Goal: Task Accomplishment & Management: Use online tool/utility

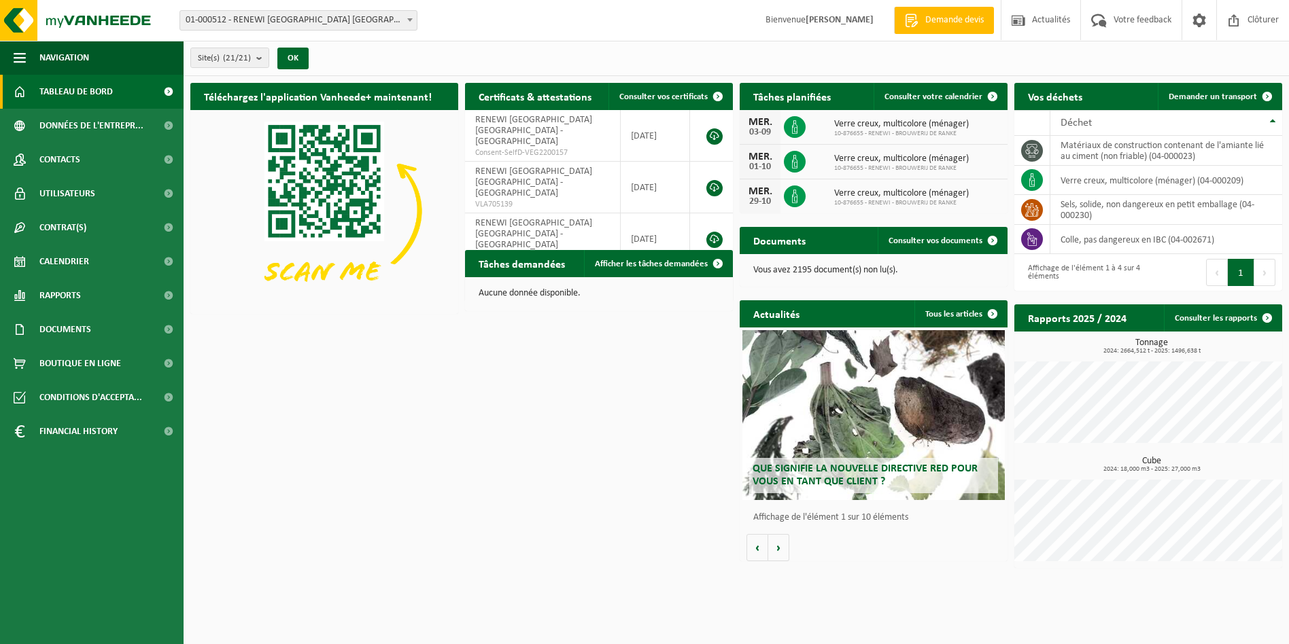
click at [294, 22] on span "01-000512 - RENEWI [GEOGRAPHIC_DATA] [GEOGRAPHIC_DATA] - [GEOGRAPHIC_DATA]" at bounding box center [298, 20] width 237 height 19
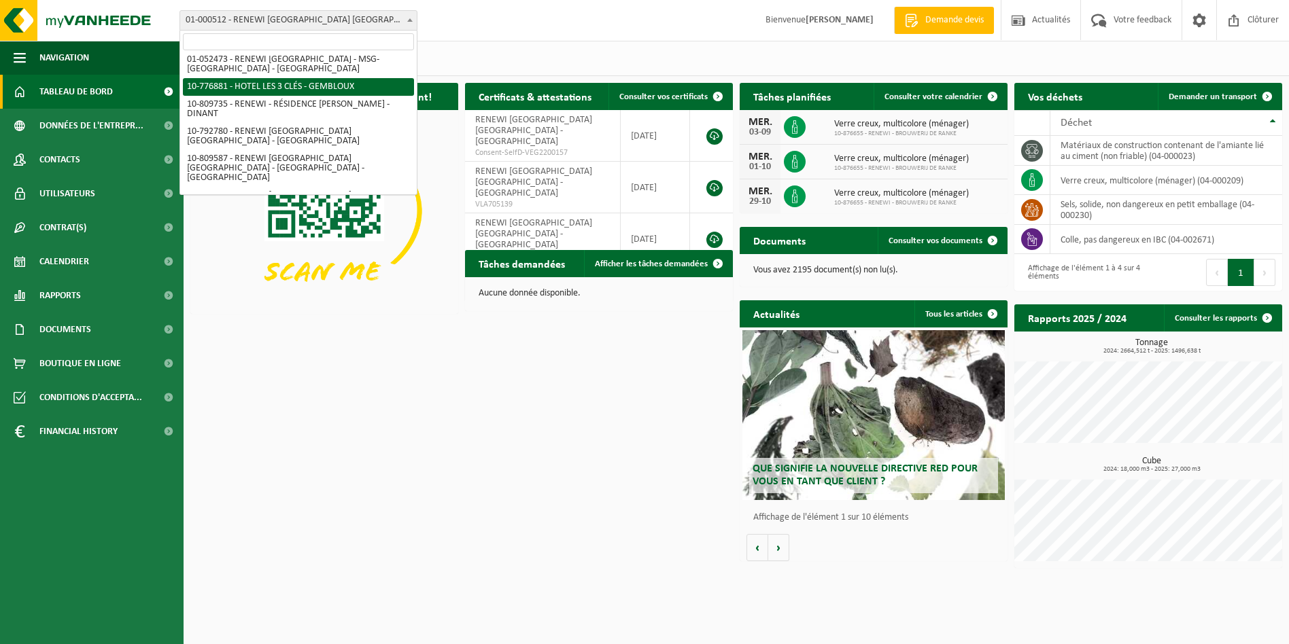
scroll to position [340, 0]
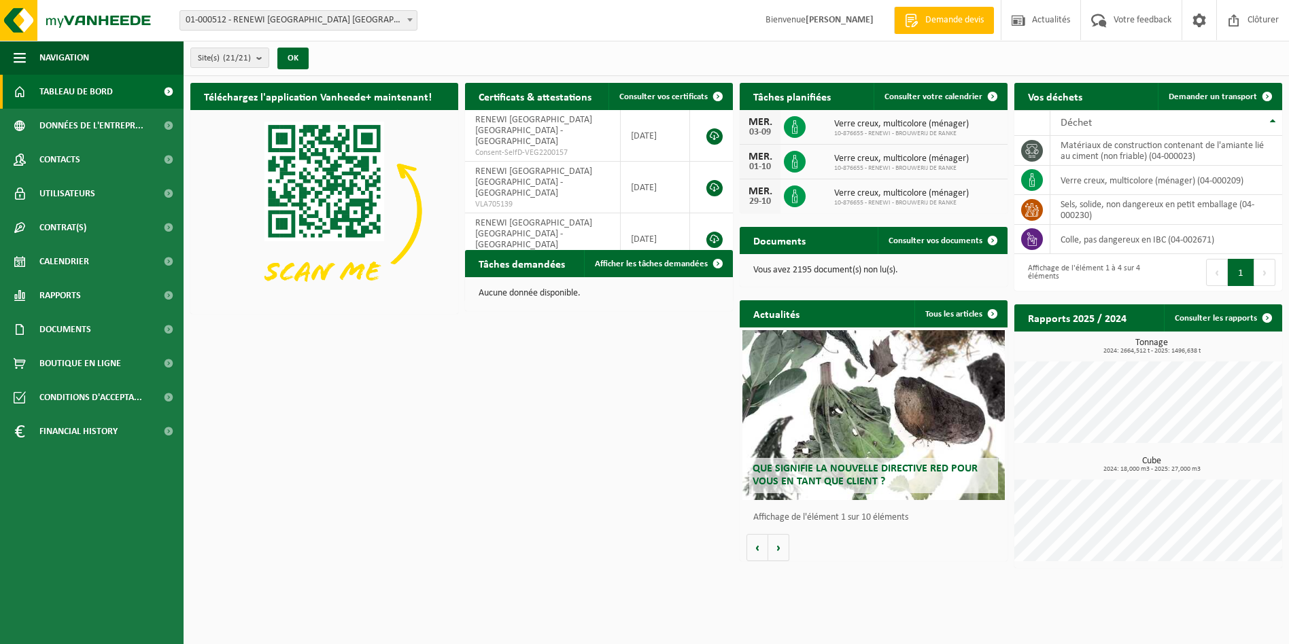
click at [319, 19] on span "01-000512 - RENEWI [GEOGRAPHIC_DATA] [GEOGRAPHIC_DATA] - [GEOGRAPHIC_DATA]" at bounding box center [298, 20] width 237 height 19
click at [307, 18] on span "01-000512 - RENEWI [GEOGRAPHIC_DATA] [GEOGRAPHIC_DATA] - [GEOGRAPHIC_DATA]" at bounding box center [298, 20] width 237 height 19
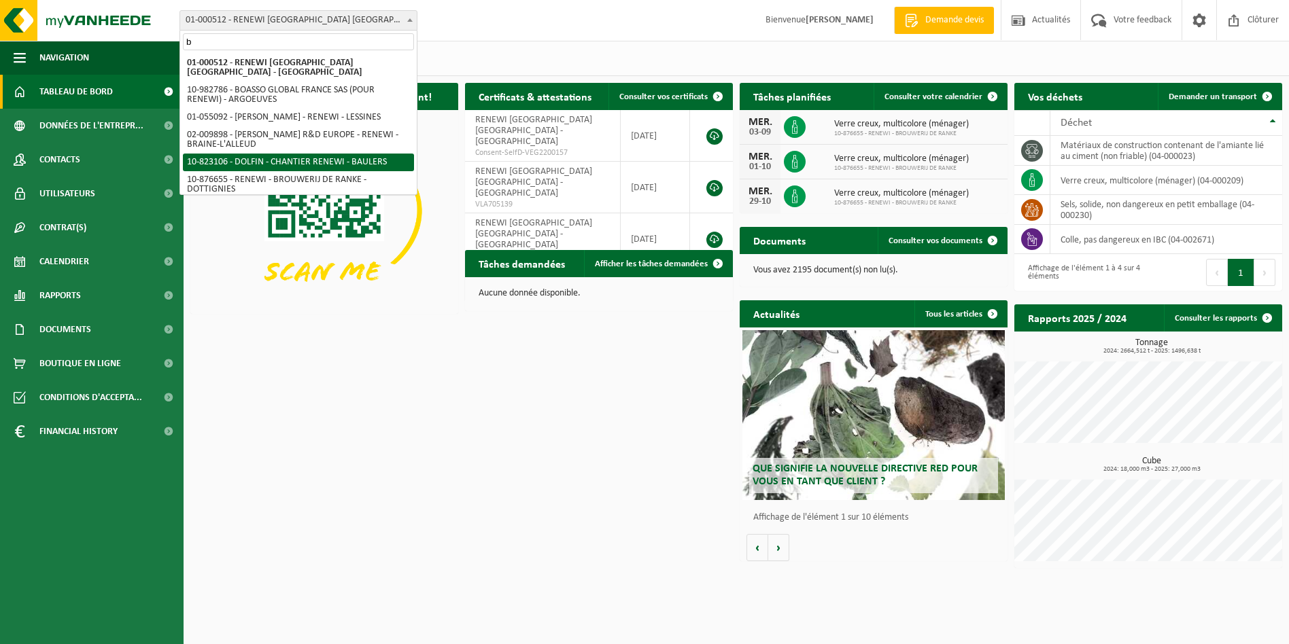
scroll to position [0, 0]
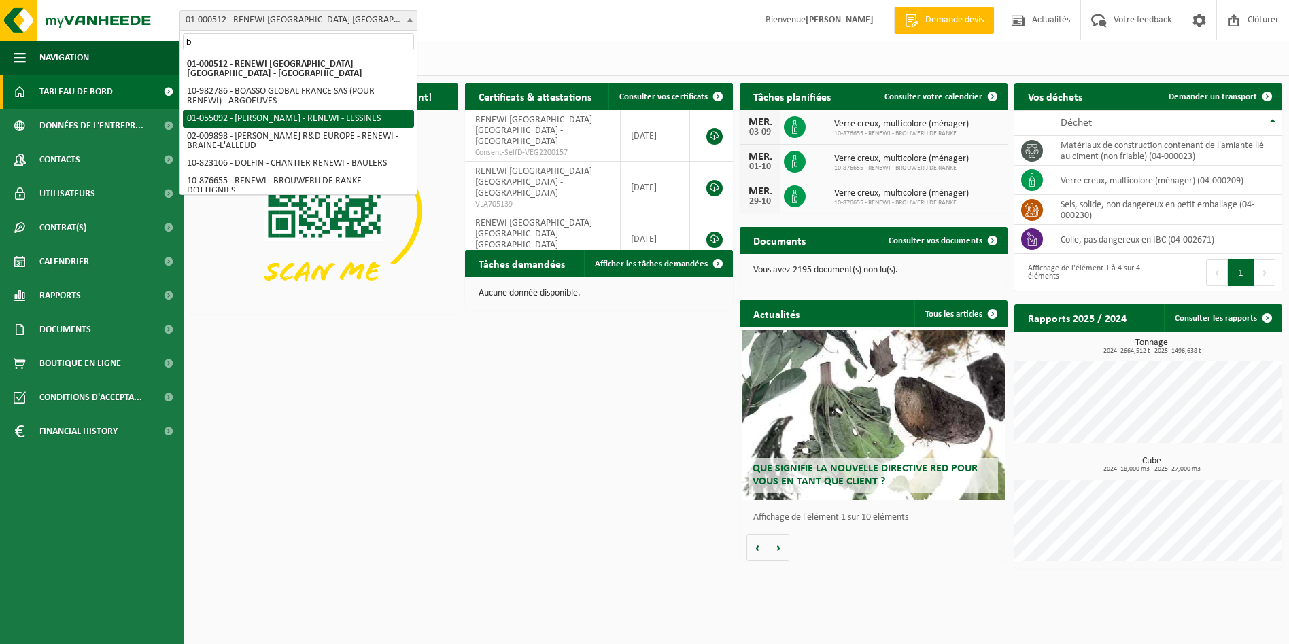
type input "b"
select select "8857"
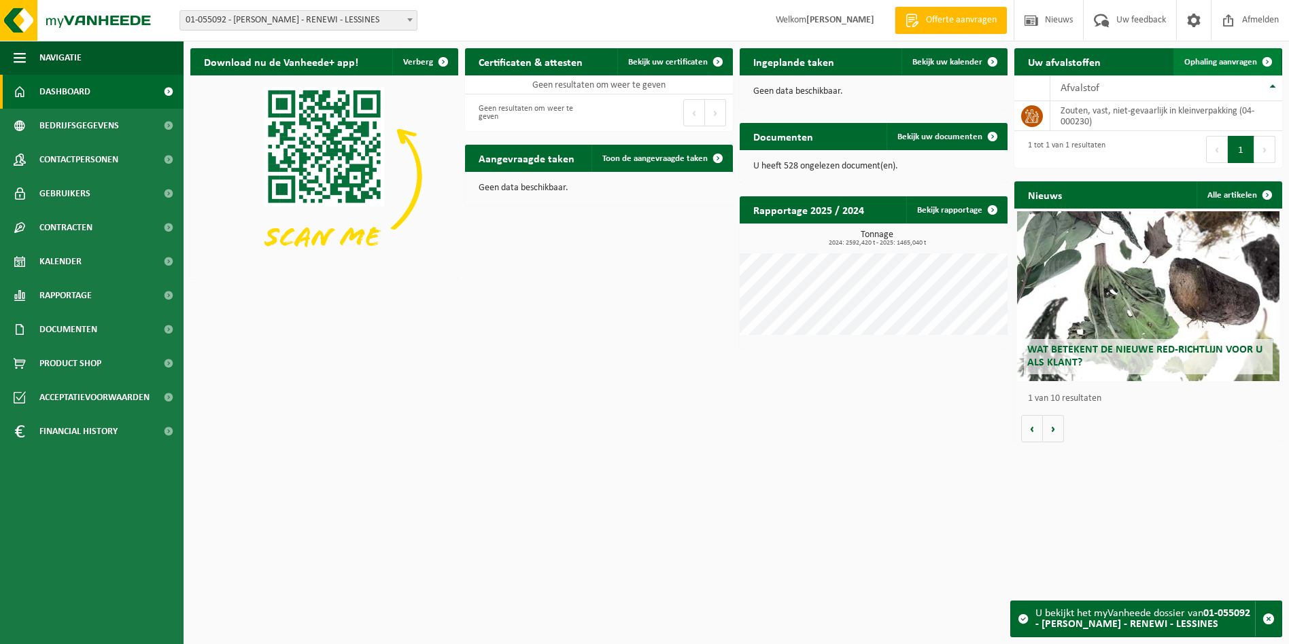
click at [1229, 63] on span "Ophaling aanvragen" at bounding box center [1220, 62] width 73 height 9
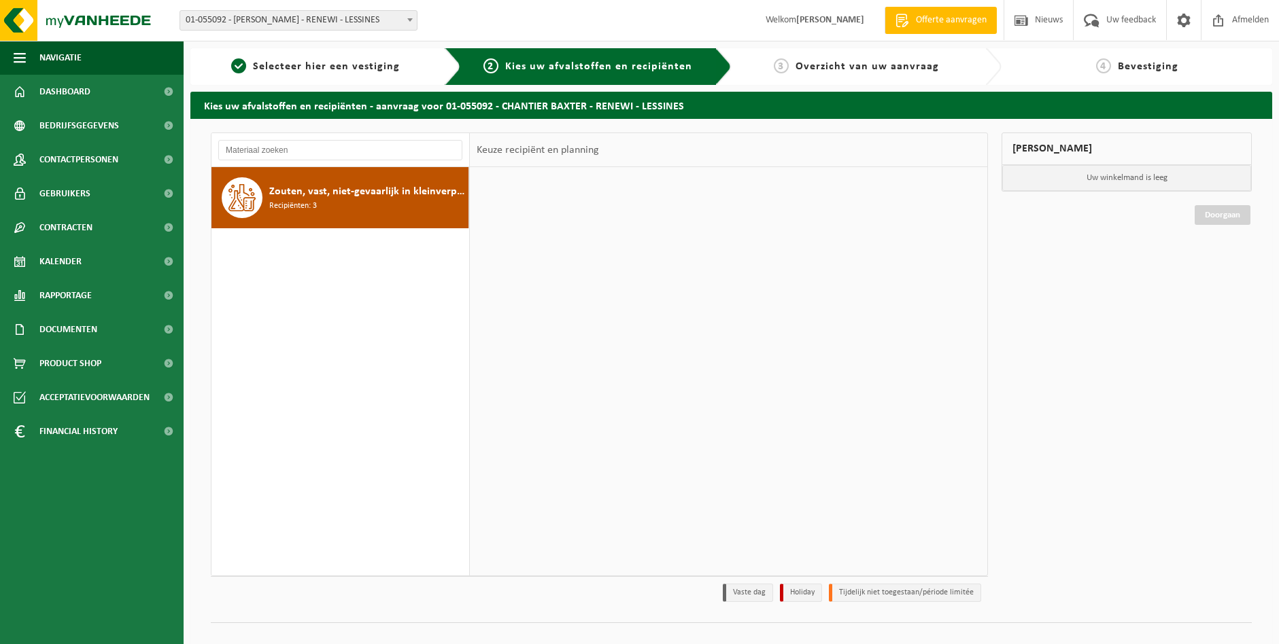
click at [20, 10] on img at bounding box center [81, 20] width 163 height 41
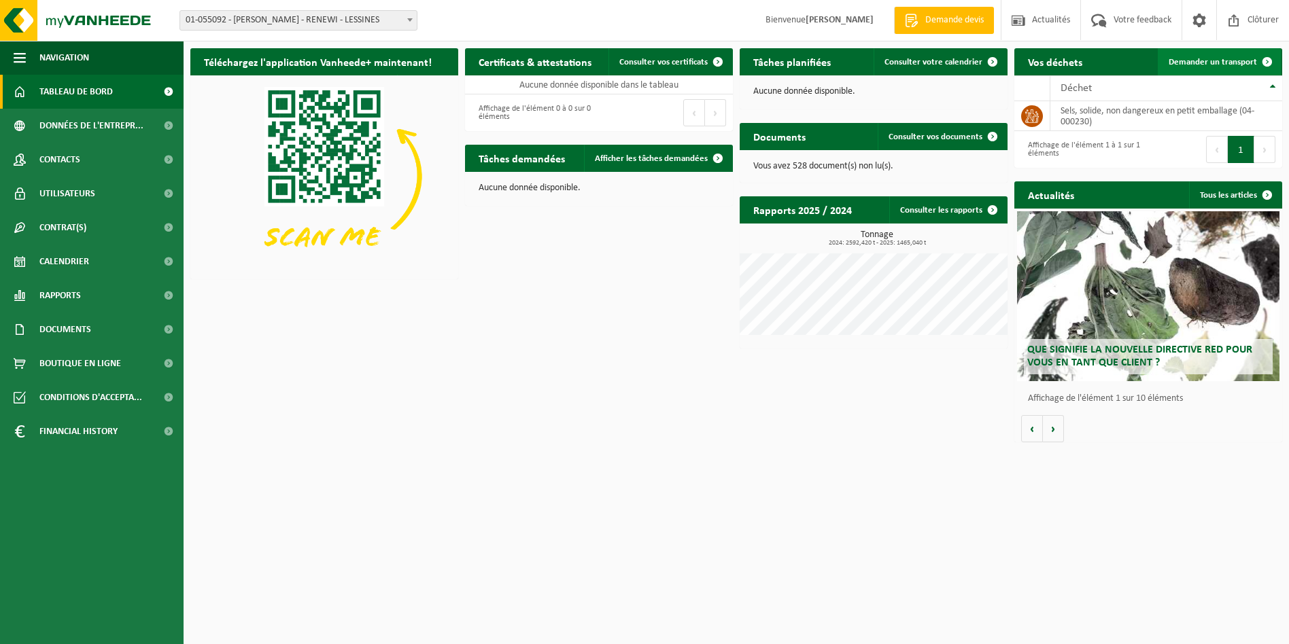
click at [1206, 62] on span "Demander un transport" at bounding box center [1212, 62] width 88 height 9
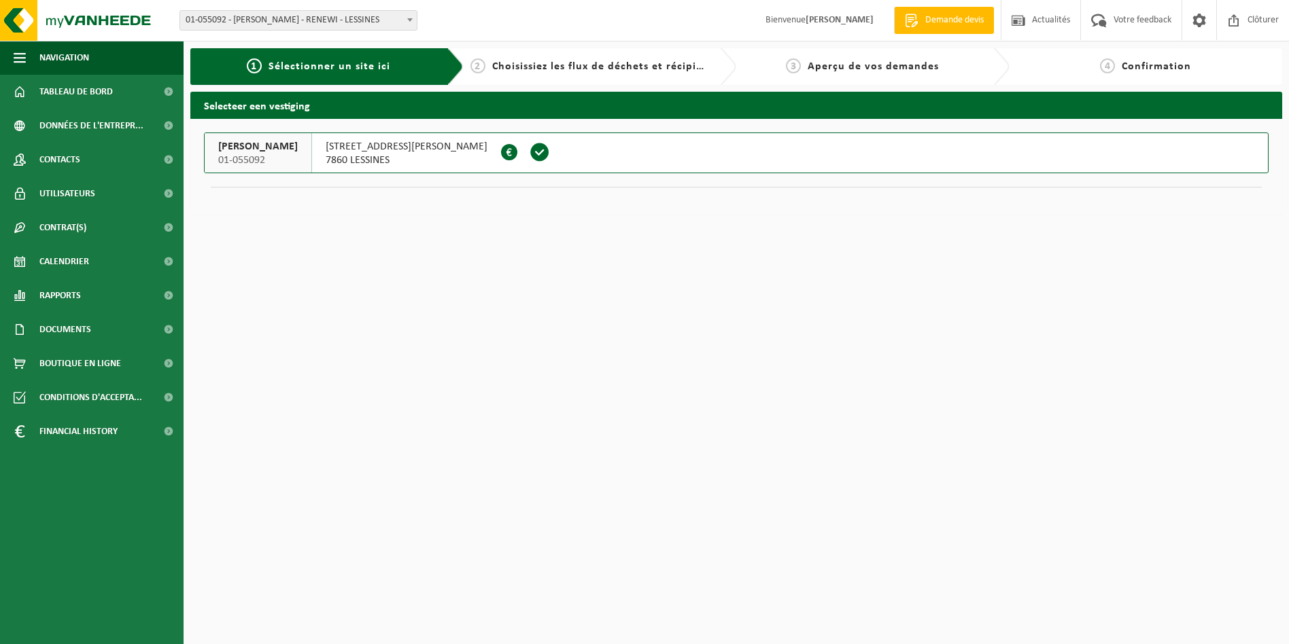
click at [448, 156] on span "7860 LESSINES" at bounding box center [407, 161] width 162 height 14
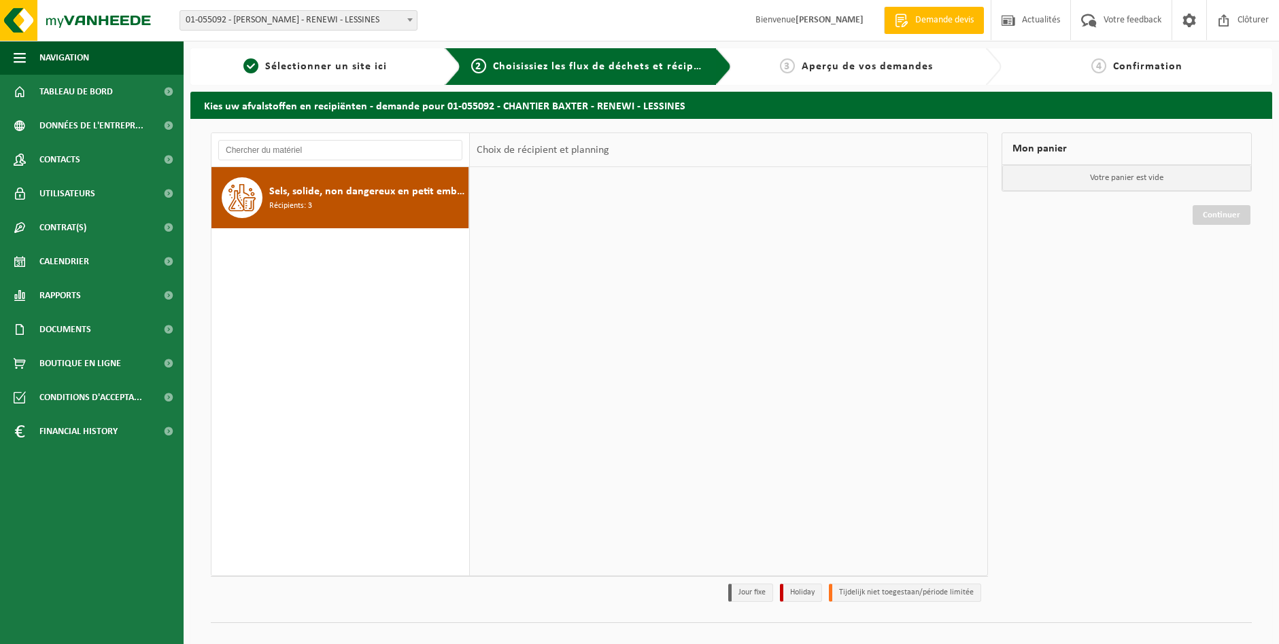
click at [317, 213] on div "Sels, solide, non dangereux en petit emballage Récipients: 3" at bounding box center [367, 197] width 196 height 41
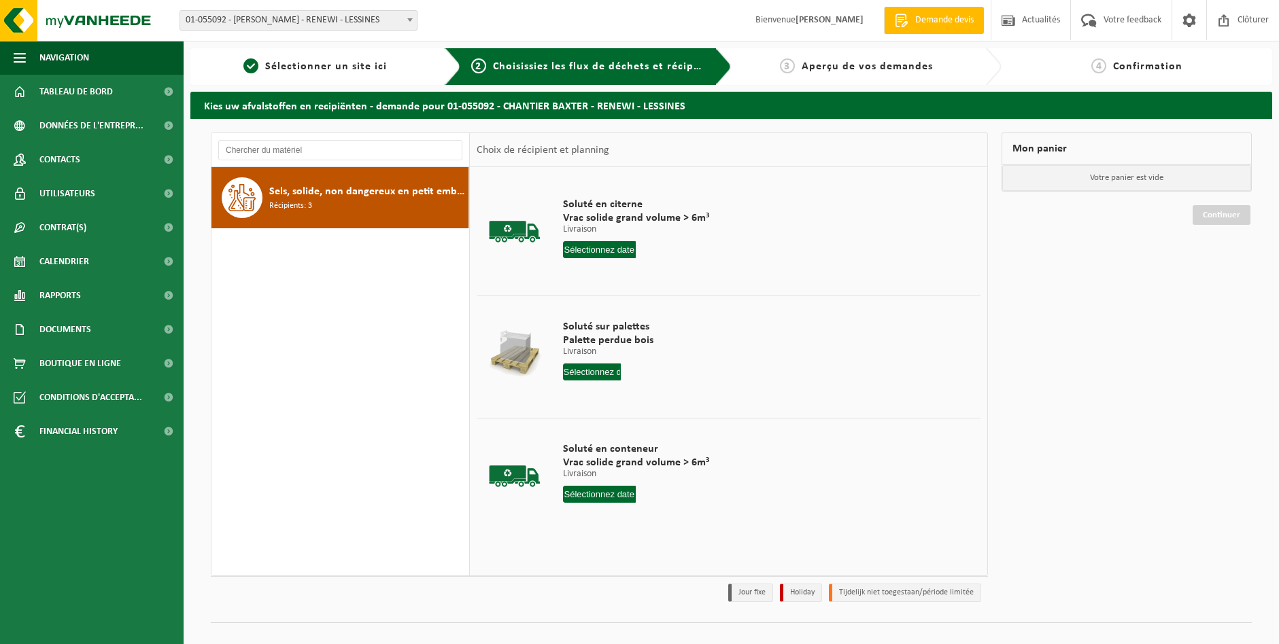
click at [598, 494] on input "text" at bounding box center [599, 494] width 73 height 17
click at [648, 636] on div "21" at bounding box center [647, 637] width 24 height 22
type input "à partir de 2025-08-21"
type input "2025-08-21"
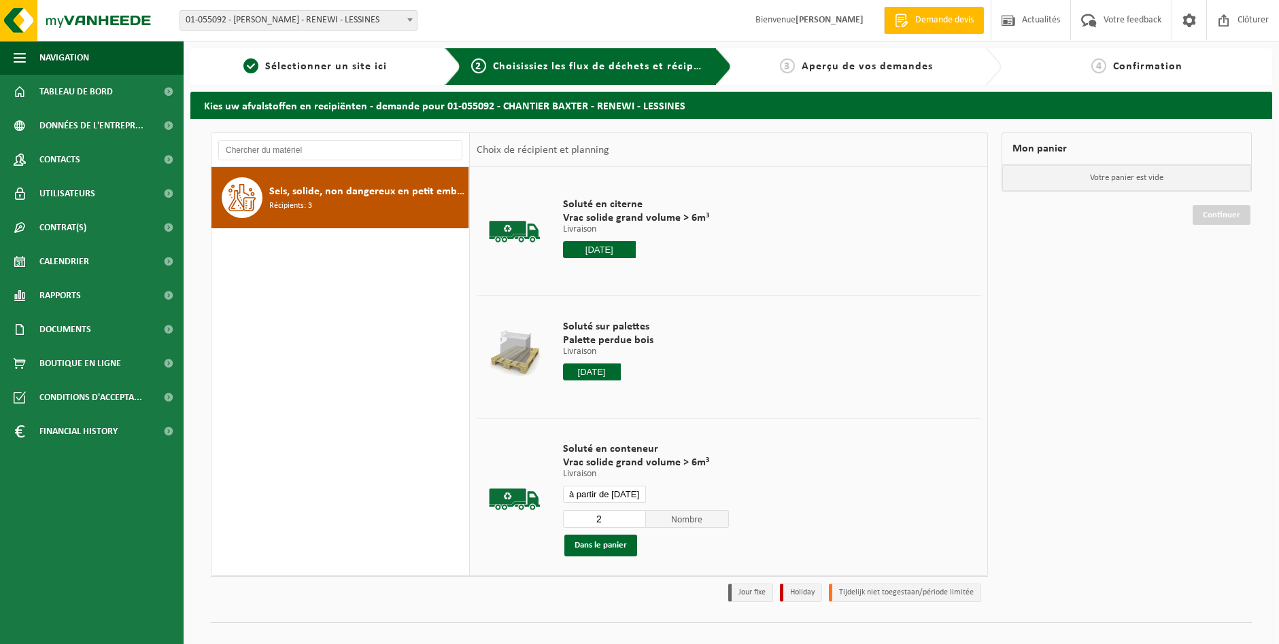
type input "2"
click at [631, 517] on input "2" at bounding box center [604, 519] width 83 height 18
click at [607, 549] on button "Dans le panier" at bounding box center [600, 546] width 73 height 22
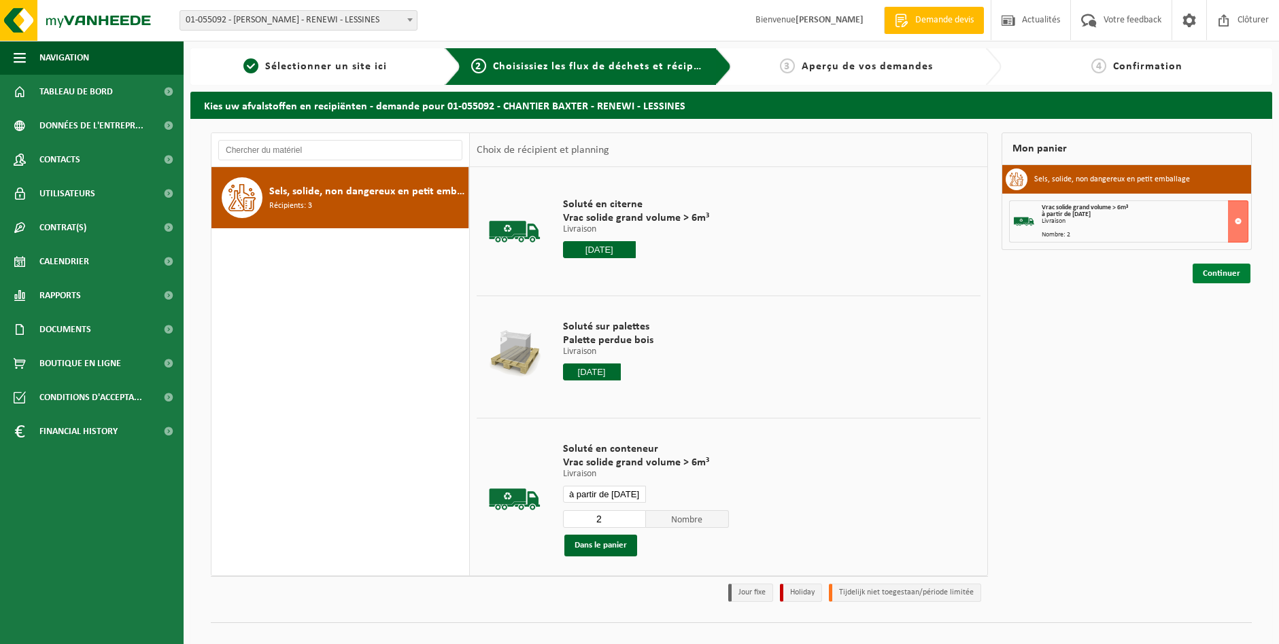
click at [1236, 279] on link "Continuer" at bounding box center [1221, 274] width 58 height 20
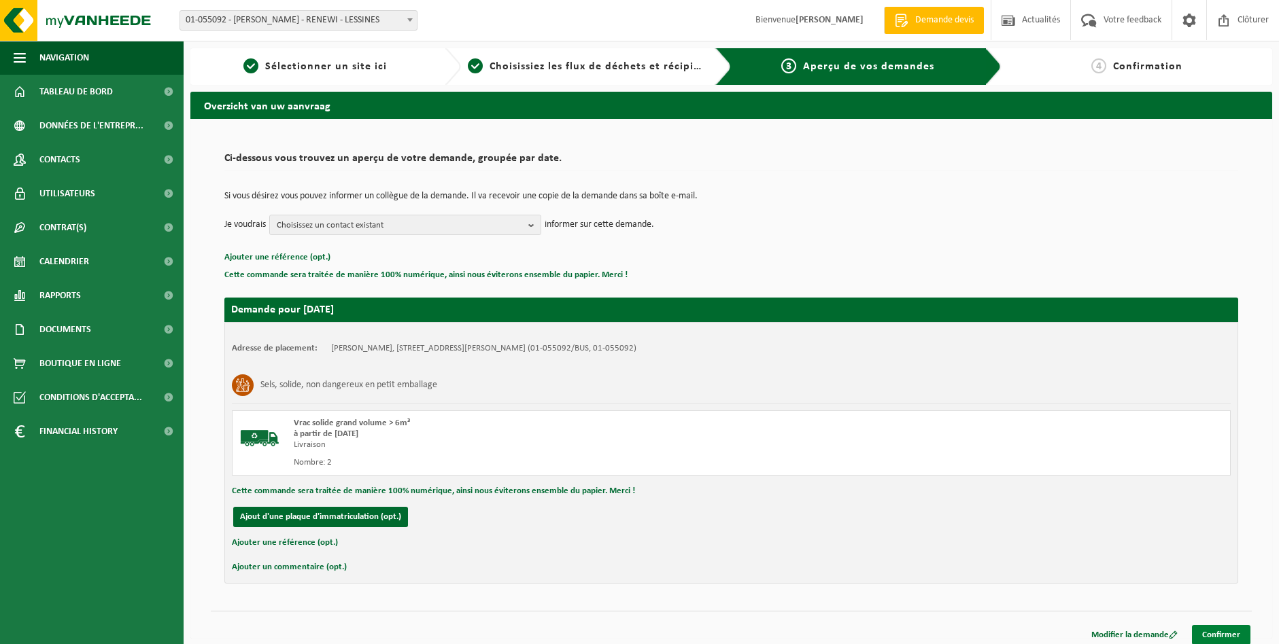
click at [1222, 639] on link "Confirmer" at bounding box center [1221, 635] width 58 height 20
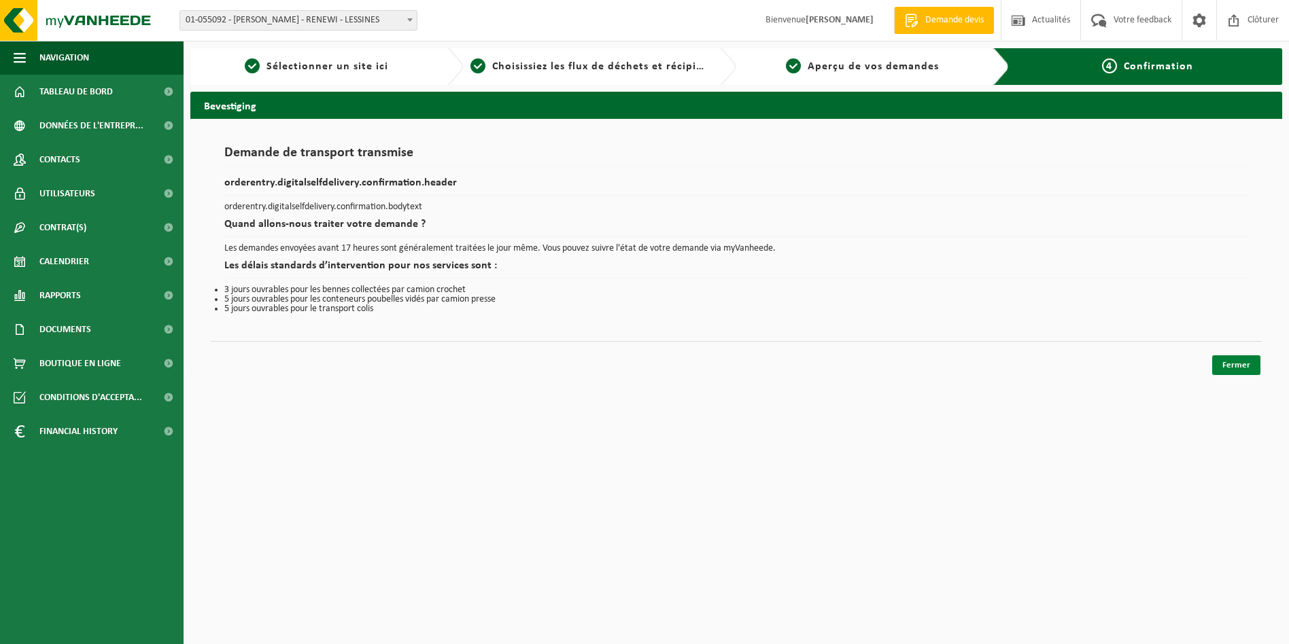
click at [1234, 368] on link "Fermer" at bounding box center [1236, 366] width 48 height 20
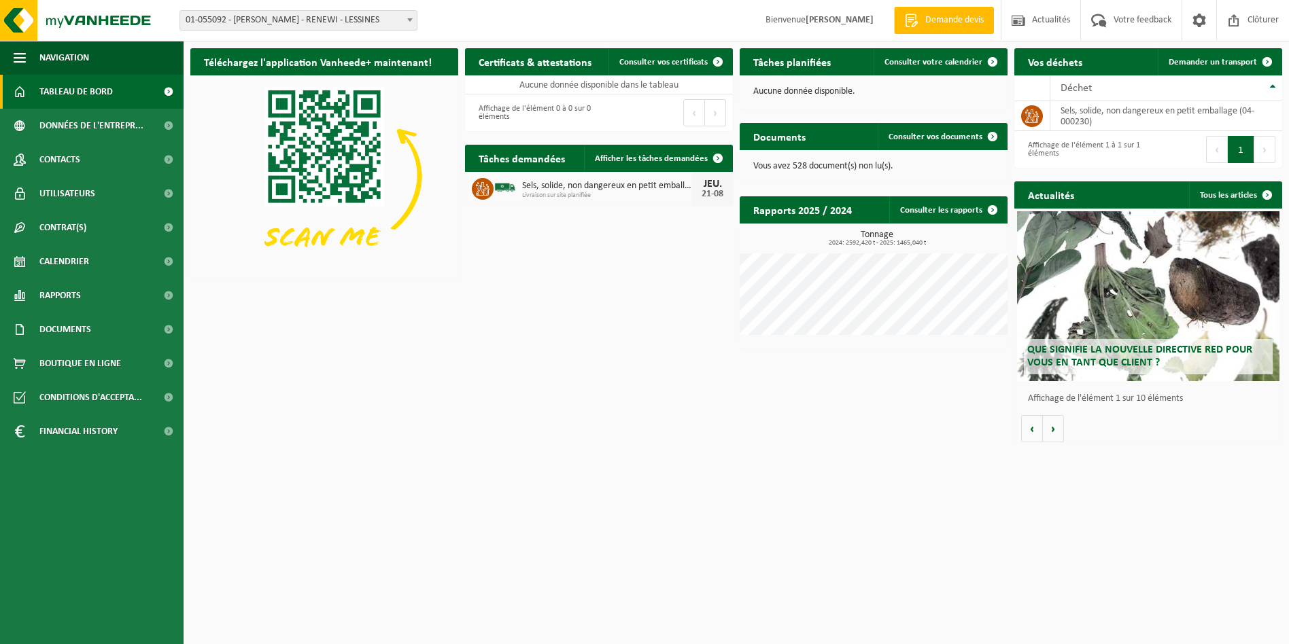
click at [340, 27] on span "01-055092 - [PERSON_NAME] - RENEWI - LESSINES" at bounding box center [298, 20] width 237 height 19
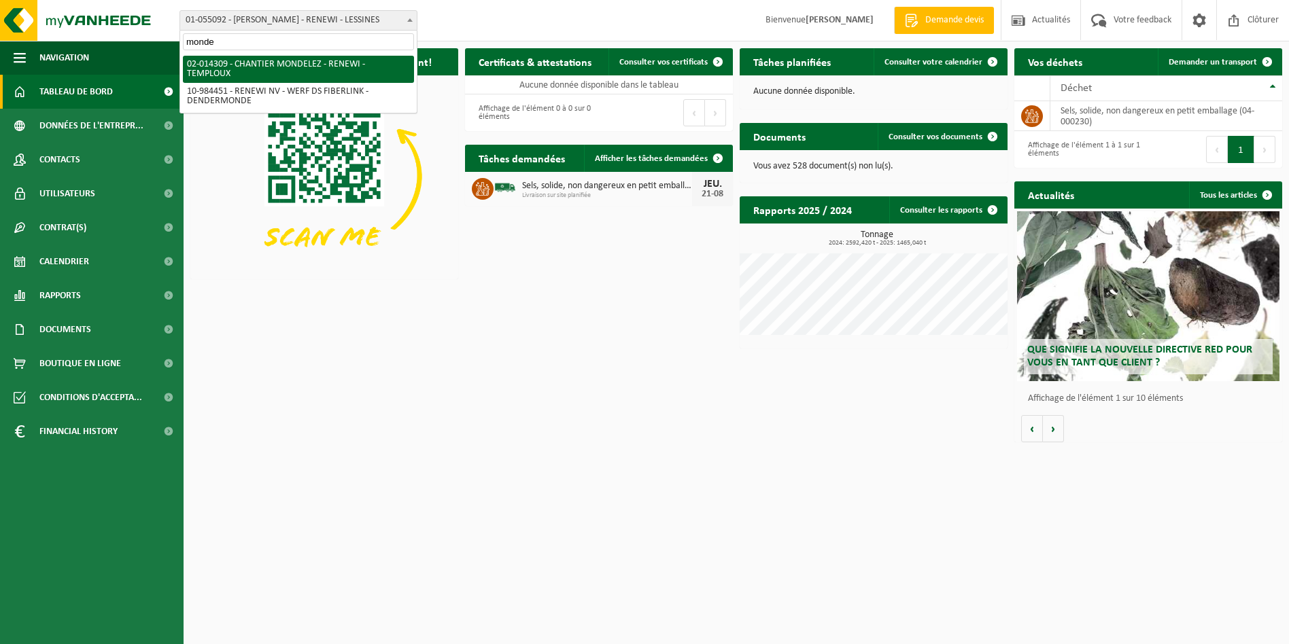
type input "monde"
select select "30300"
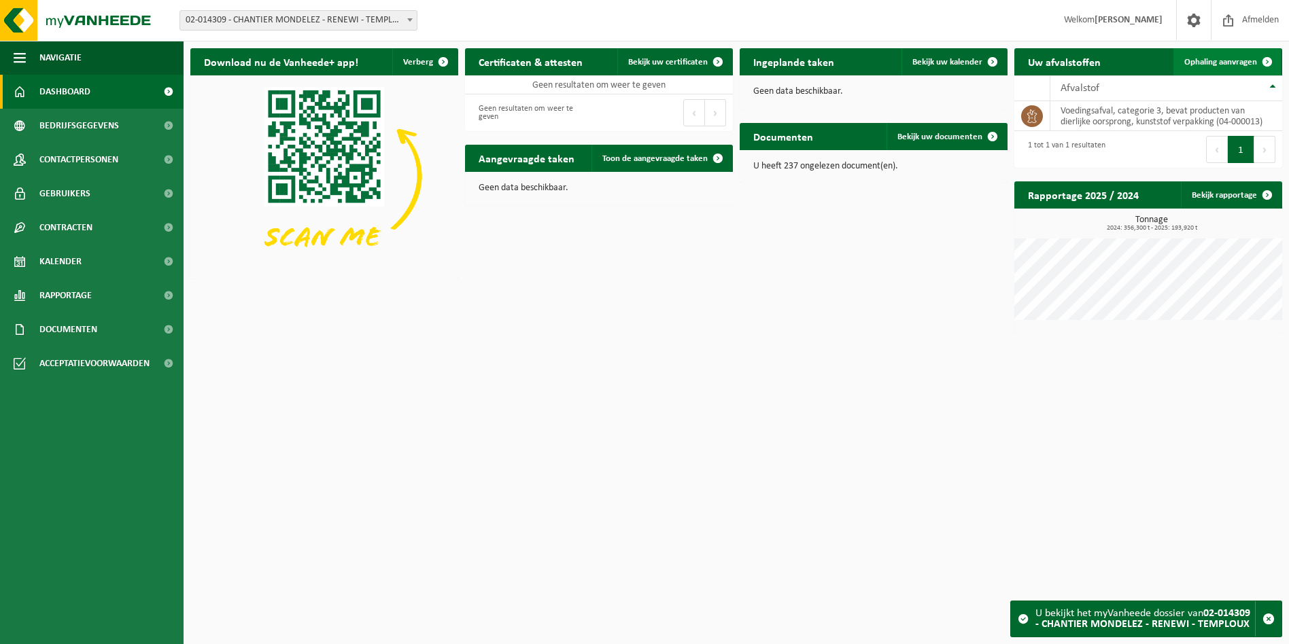
click at [1214, 60] on span "Ophaling aanvragen" at bounding box center [1220, 62] width 73 height 9
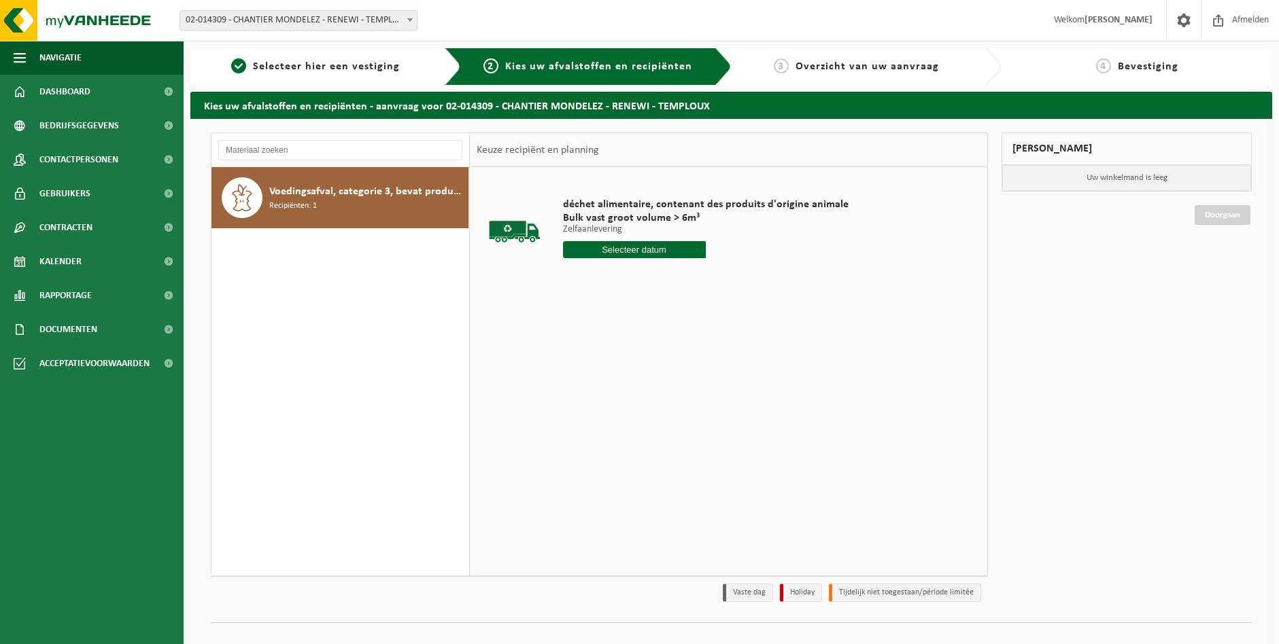
click at [661, 242] on input "text" at bounding box center [634, 249] width 143 height 17
click at [650, 398] on div "21" at bounding box center [647, 392] width 24 height 22
type input "Van 2025-08-21"
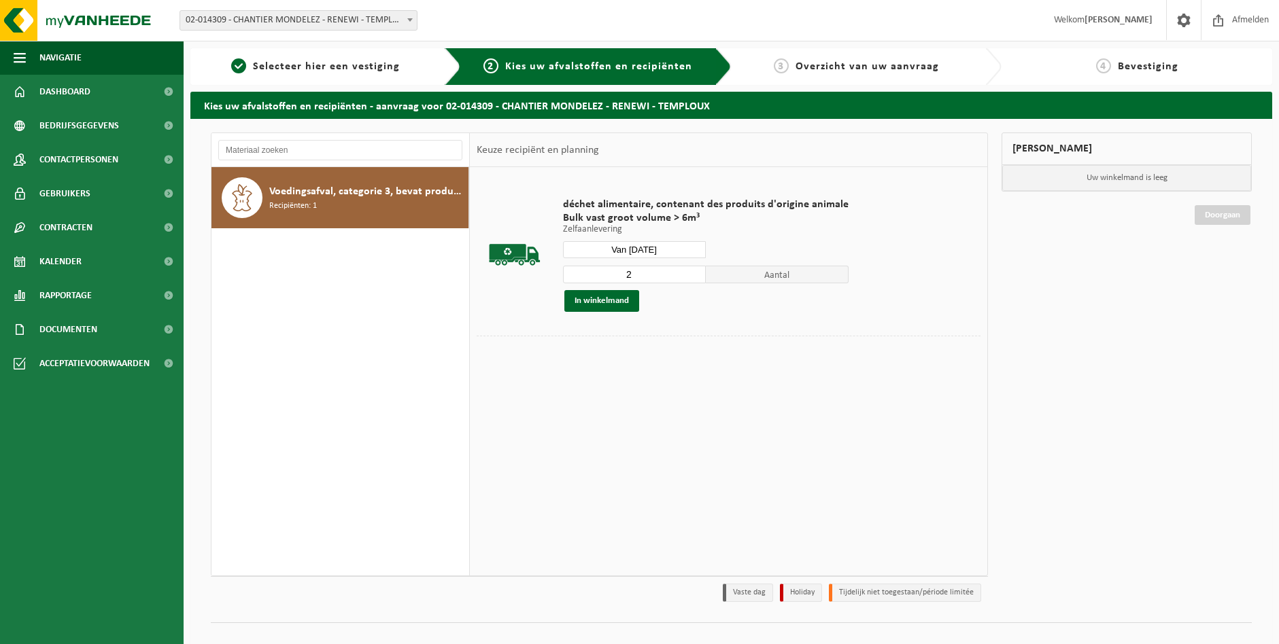
type input "2"
click at [693, 272] on input "2" at bounding box center [634, 275] width 143 height 18
click at [600, 302] on button "In winkelmand" at bounding box center [601, 301] width 75 height 22
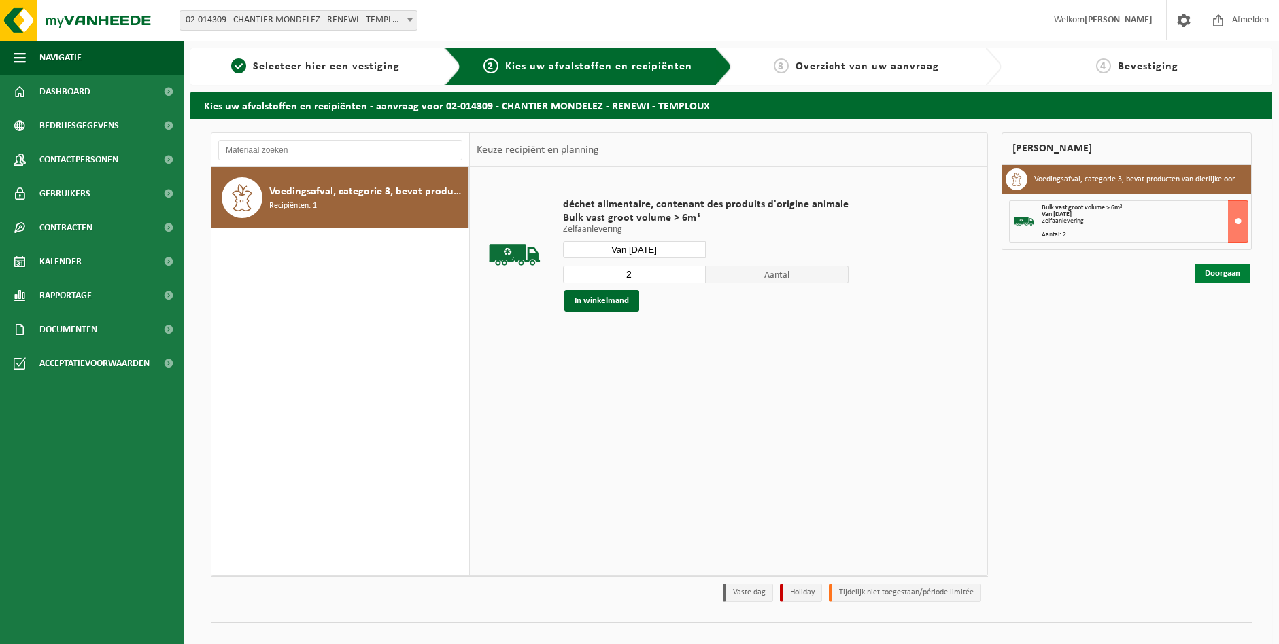
click at [1224, 269] on link "Doorgaan" at bounding box center [1222, 274] width 56 height 20
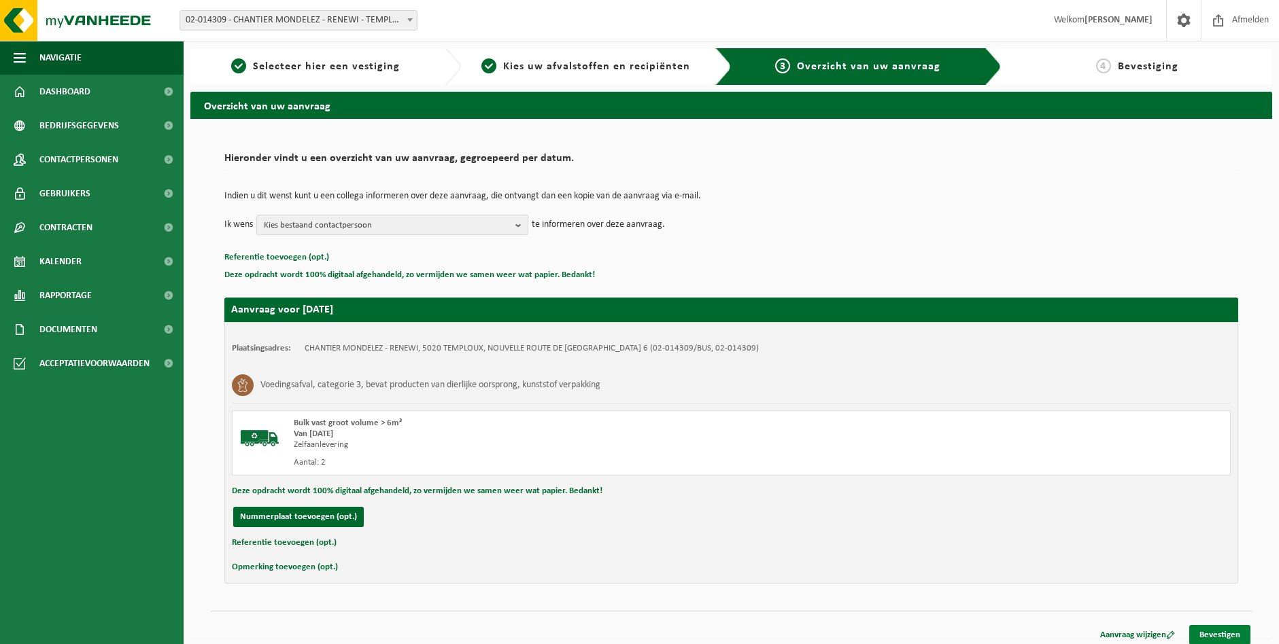
click at [1208, 636] on link "Bevestigen" at bounding box center [1219, 635] width 61 height 20
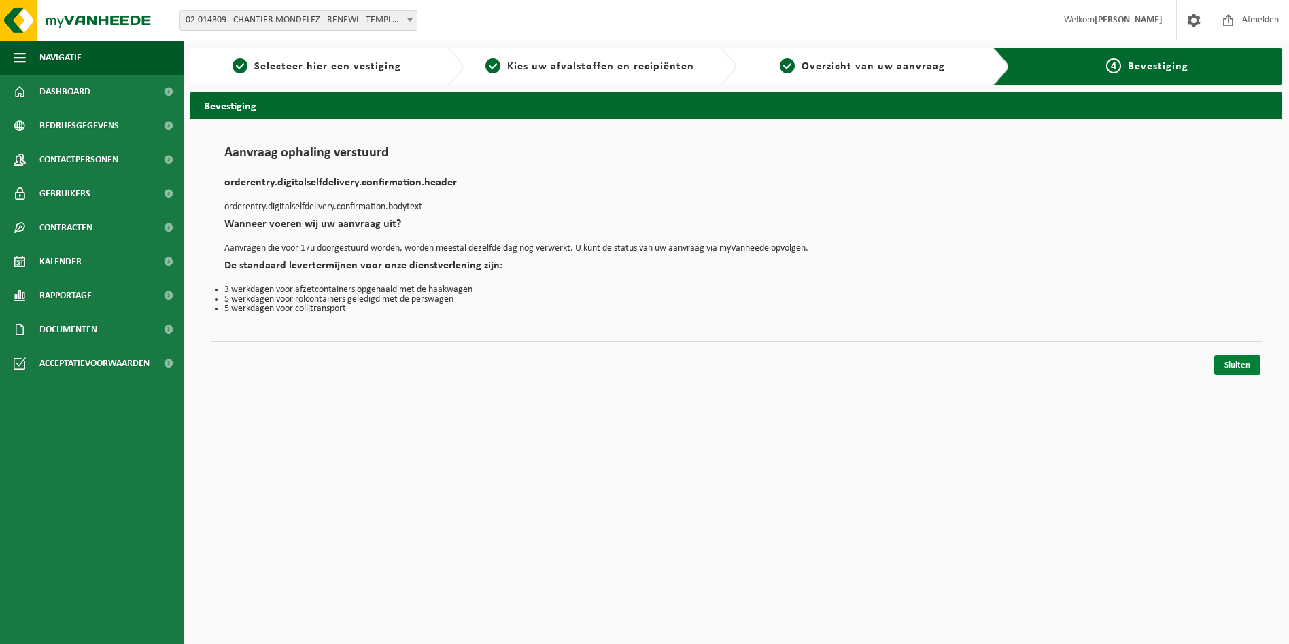
click at [1235, 363] on link "Sluiten" at bounding box center [1237, 366] width 46 height 20
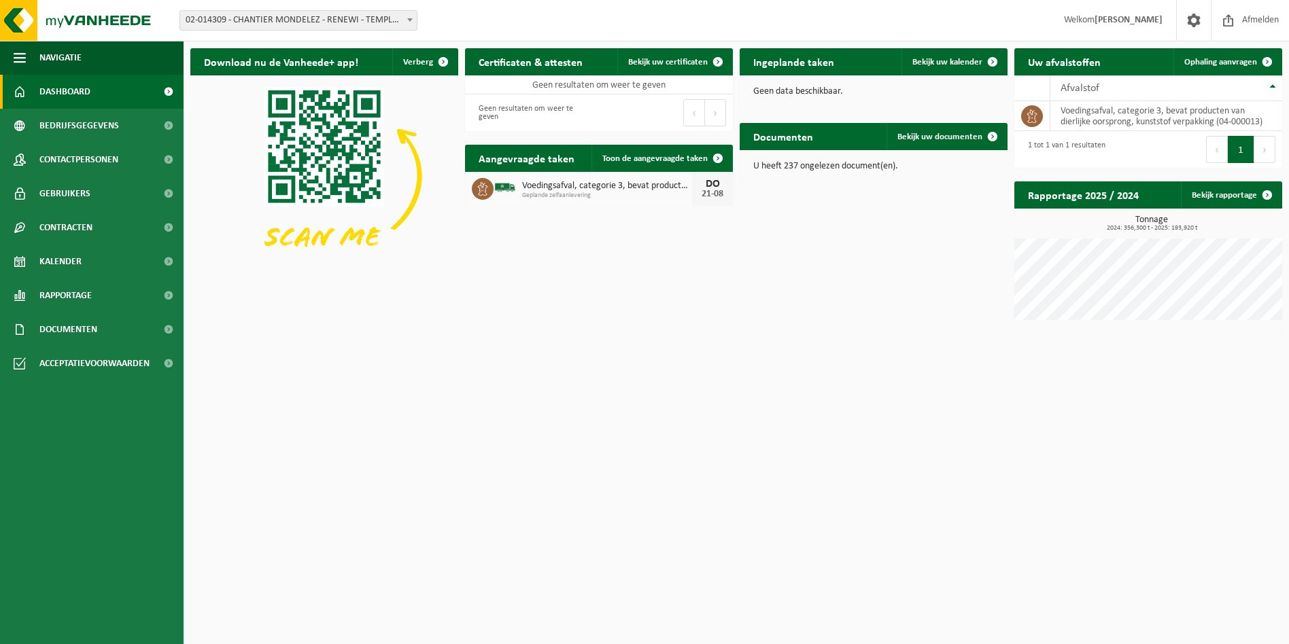
click at [749, 268] on div "Download nu de Vanheede+ app! Verberg Certificaten & attesten Bekijk uw certifi…" at bounding box center [736, 190] width 1098 height 299
